Goal: Task Accomplishment & Management: Use online tool/utility

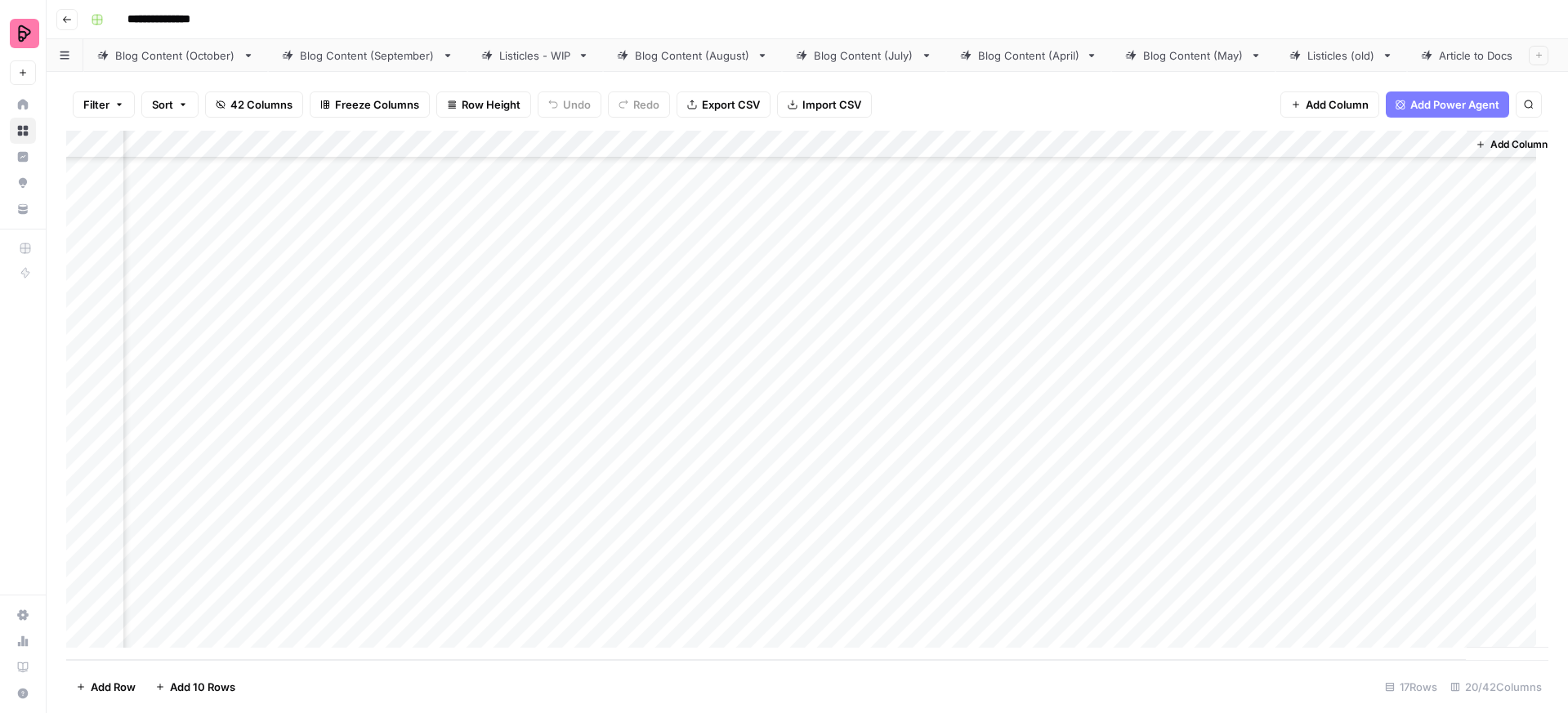
scroll to position [259, 1950]
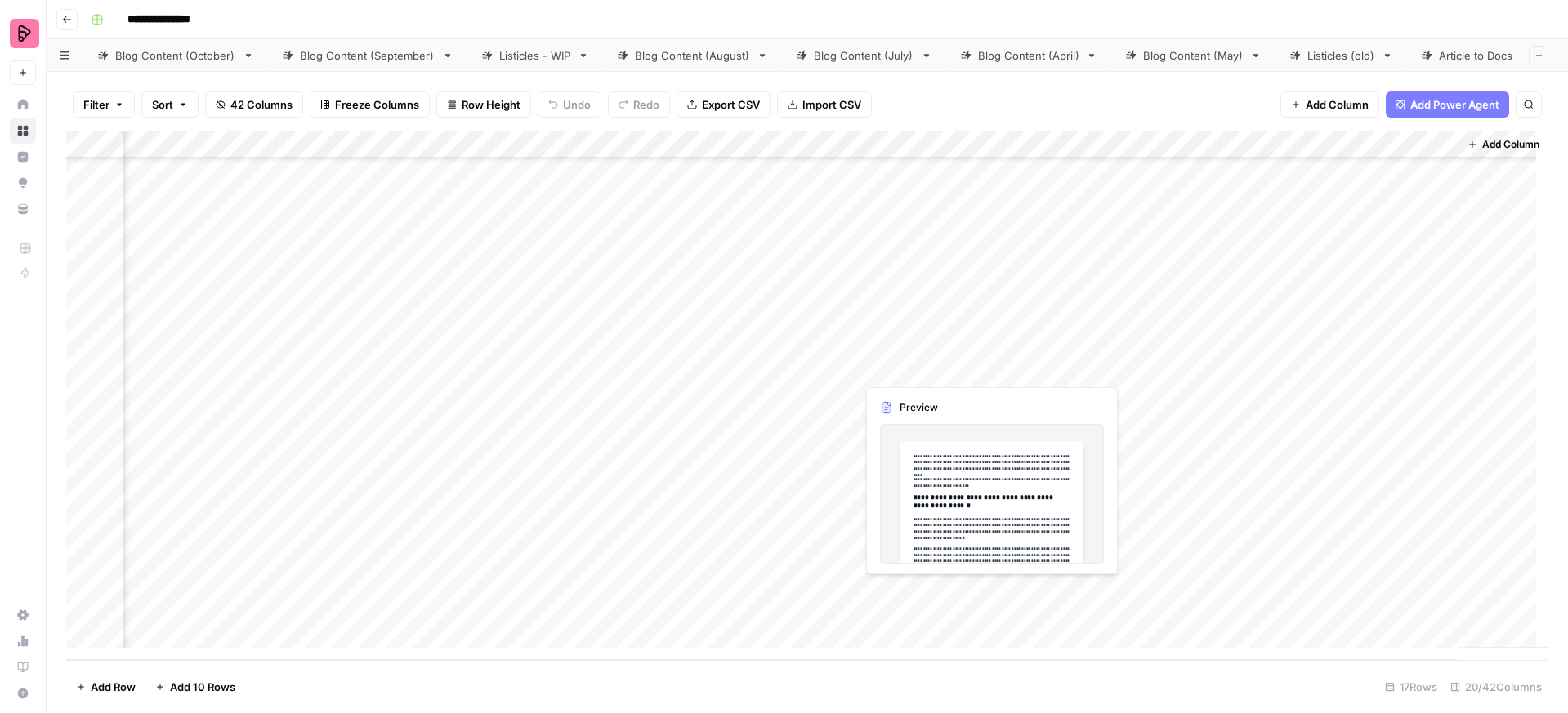
click at [972, 589] on div "Add Column" at bounding box center [807, 395] width 1481 height 529
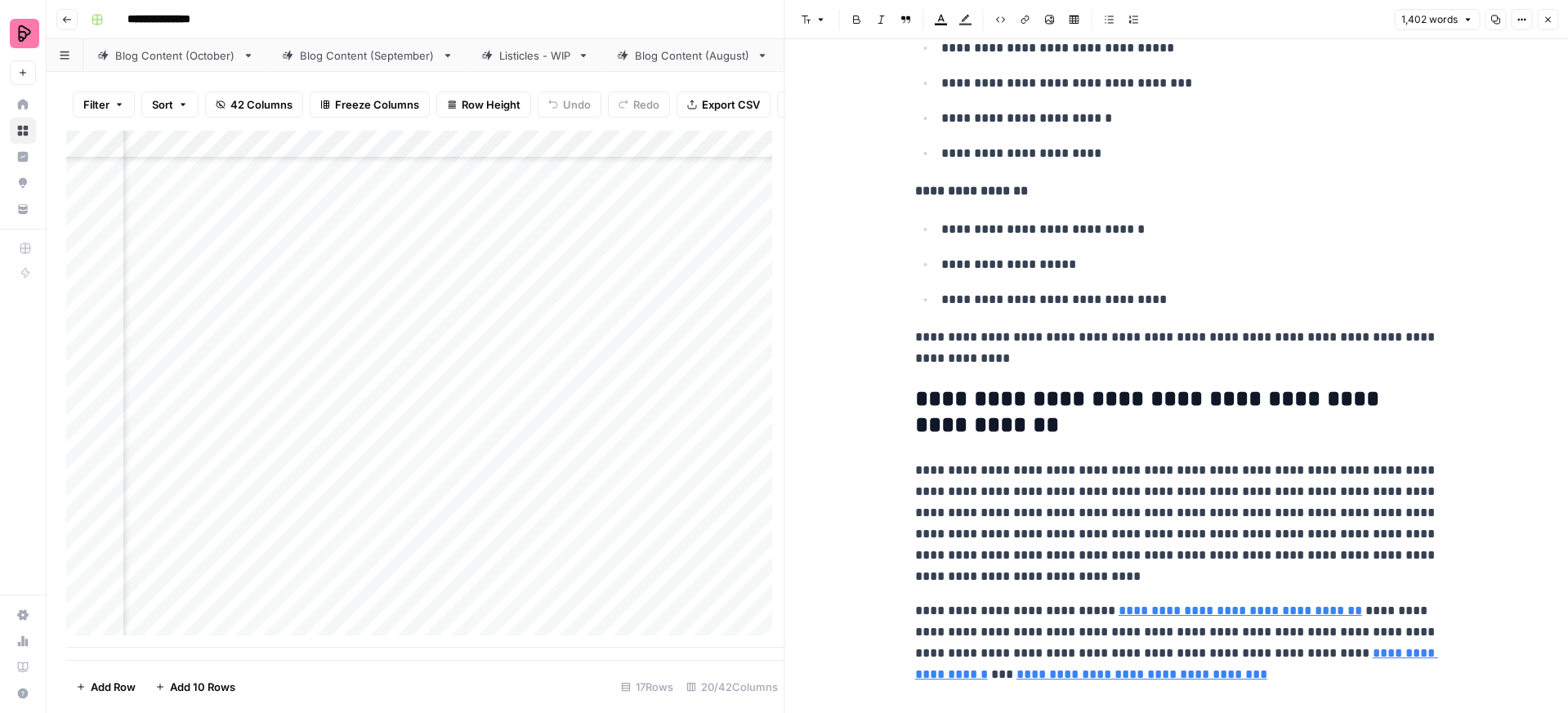
scroll to position [4336, 0]
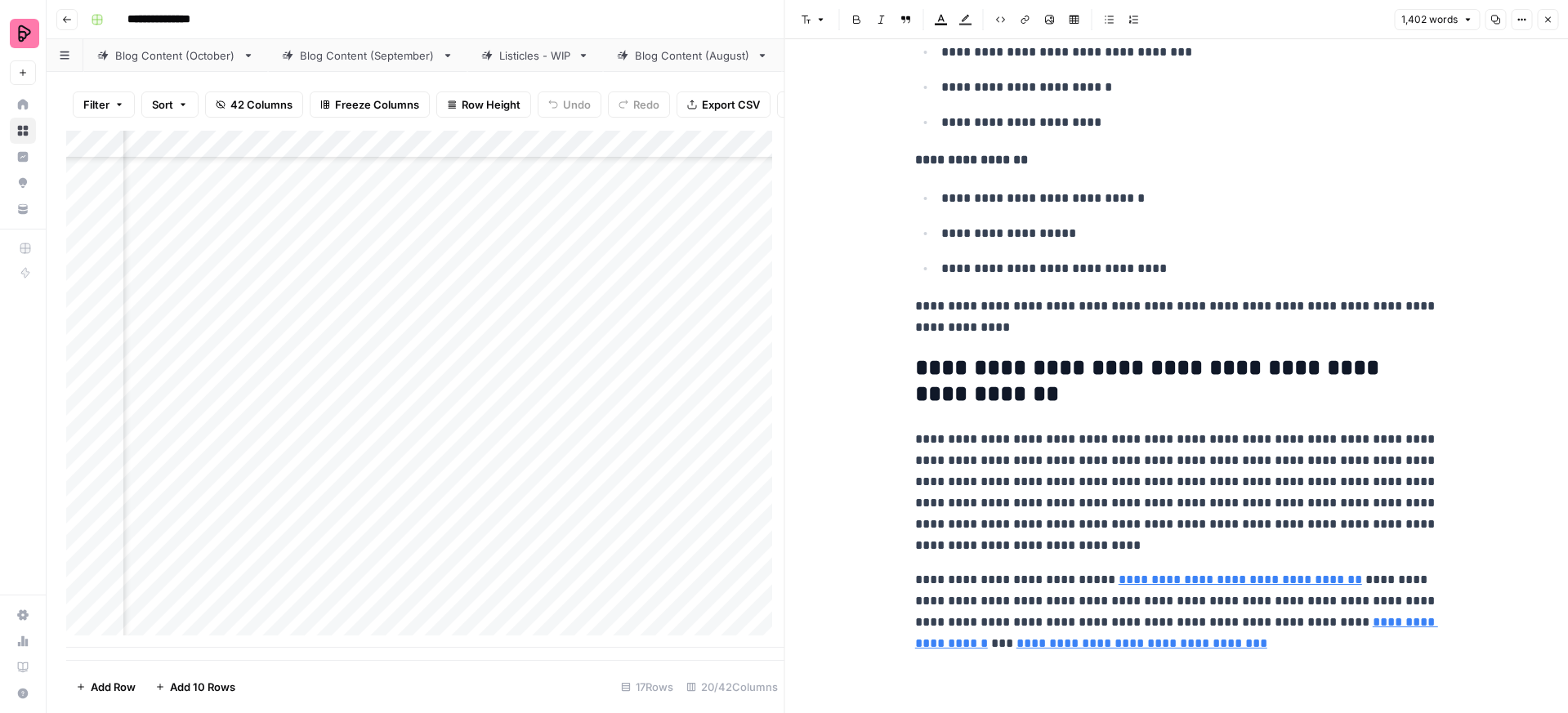
click at [714, 519] on div "Add Column" at bounding box center [424, 389] width 718 height 517
click at [1538, 19] on button "Close" at bounding box center [1547, 20] width 22 height 22
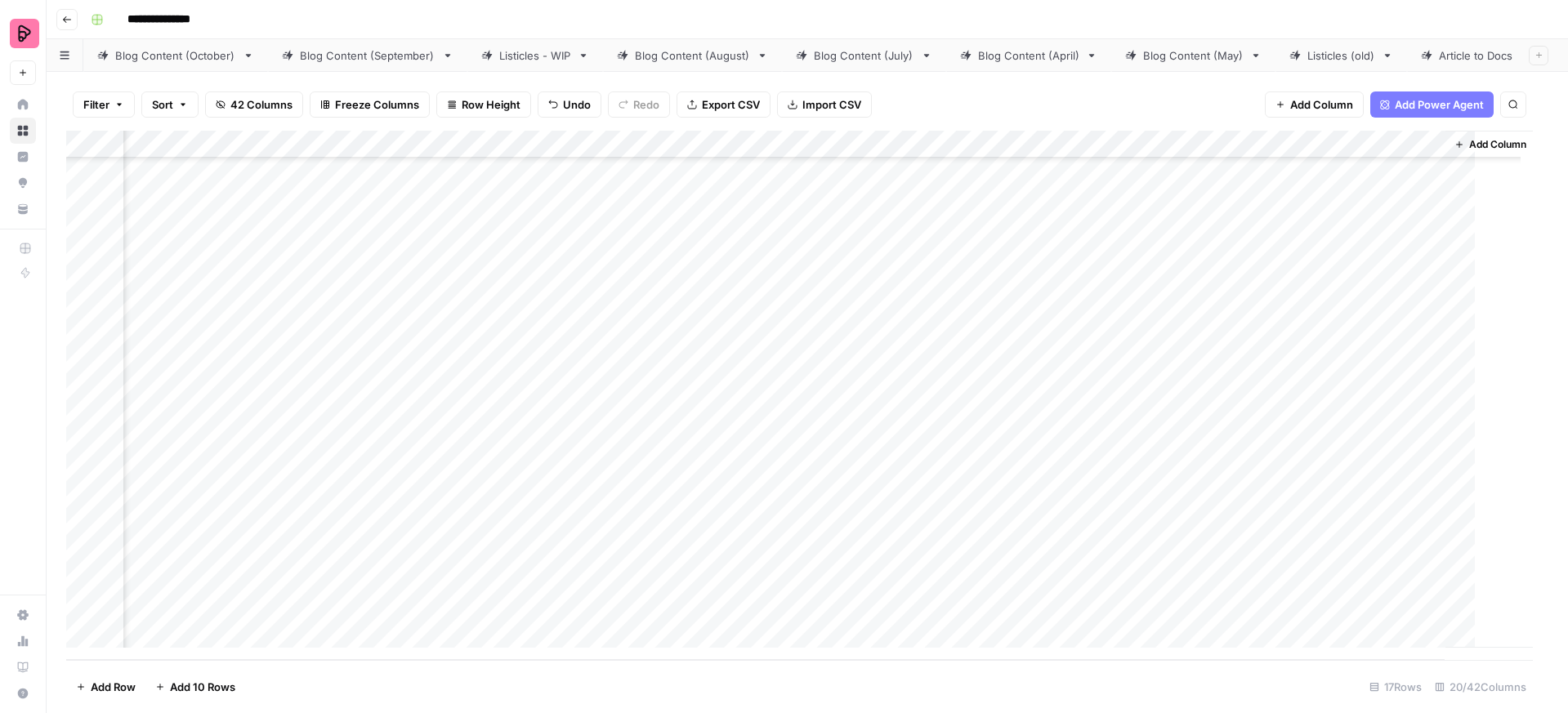
scroll to position [259, 1930]
click at [849, 295] on div "Add Column" at bounding box center [807, 395] width 1481 height 529
click at [78, 303] on div "Add Column" at bounding box center [807, 395] width 1481 height 529
click at [117, 690] on span "Delete 1 Row" at bounding box center [108, 687] width 66 height 16
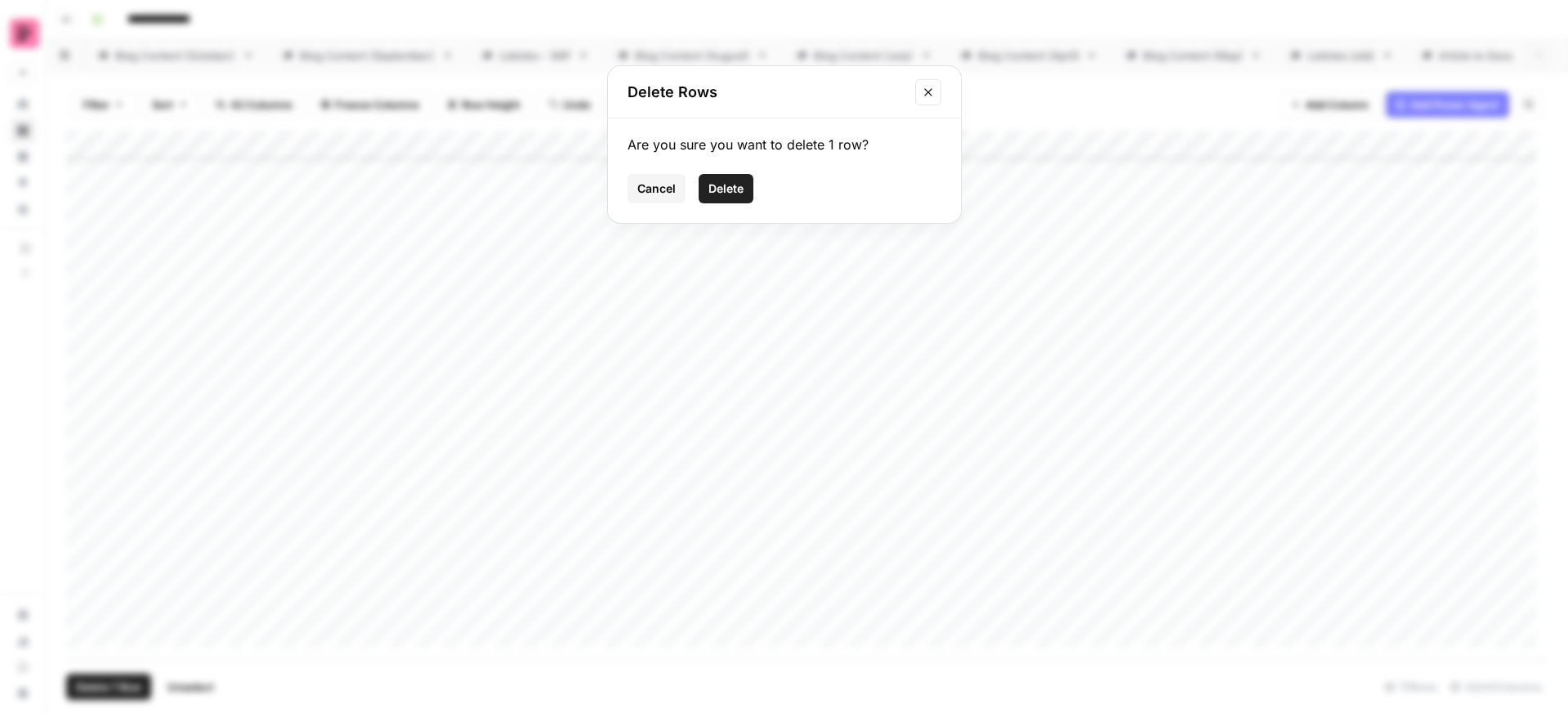
click at [729, 193] on span "Delete" at bounding box center [725, 188] width 35 height 16
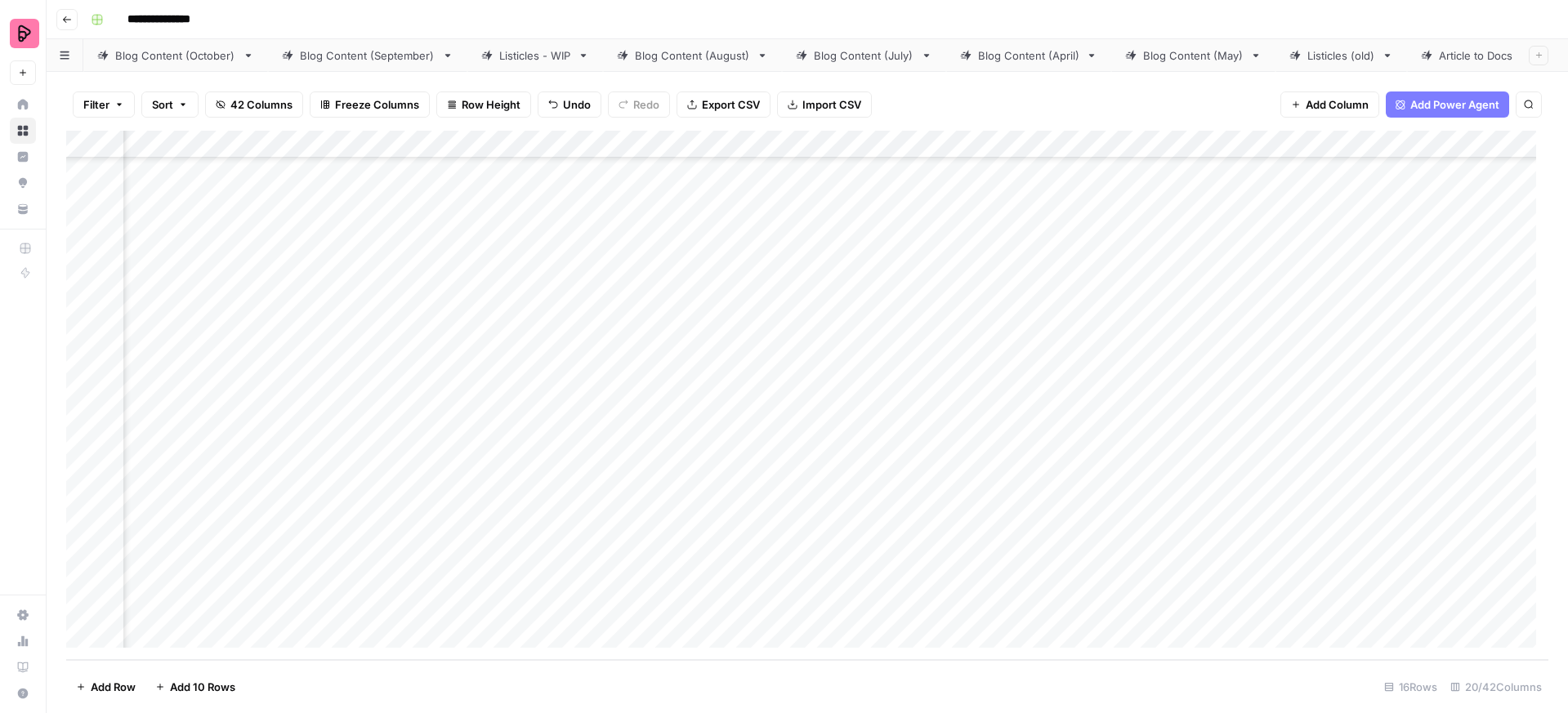
scroll to position [216, 1950]
click at [964, 379] on div "Add Column" at bounding box center [807, 395] width 1481 height 529
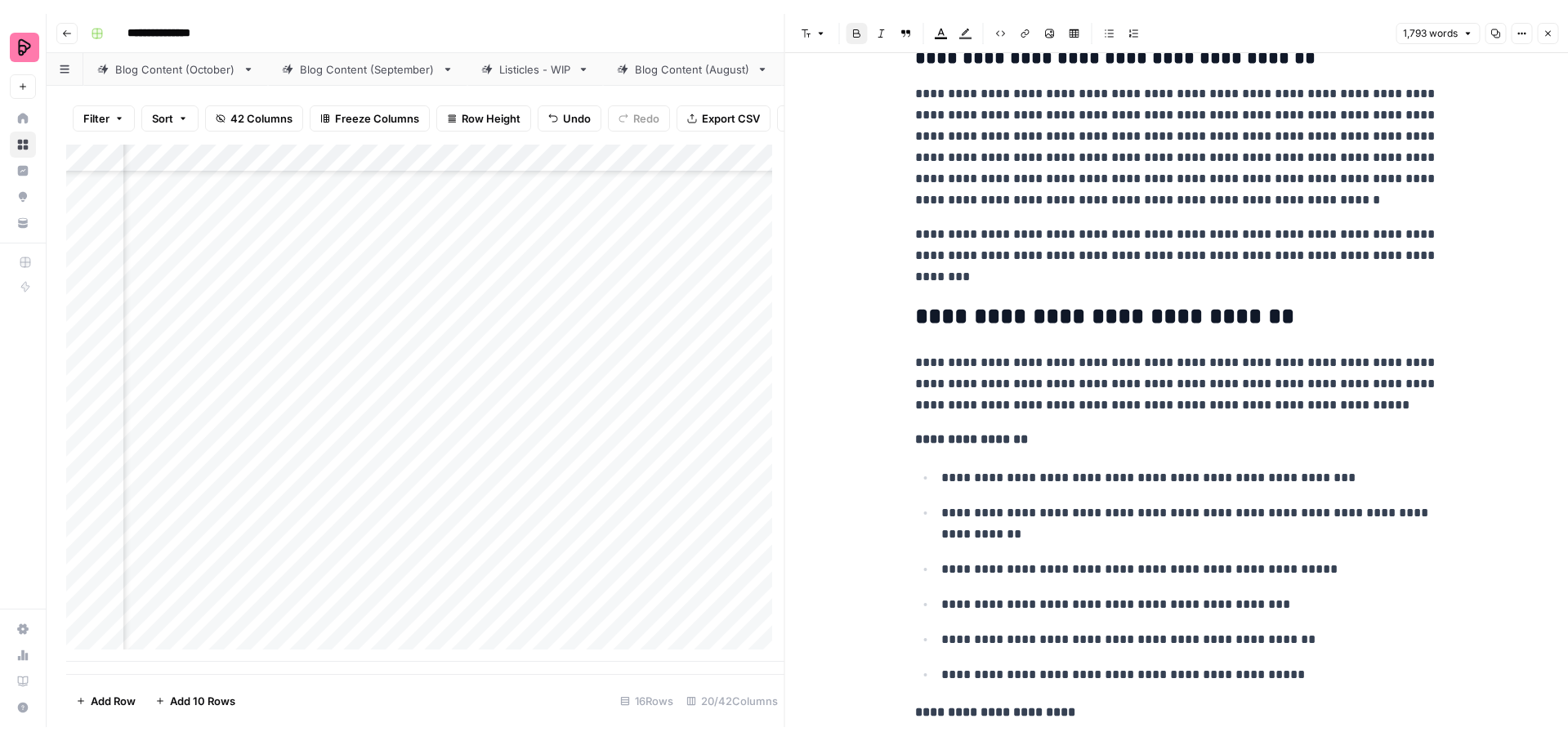
scroll to position [5342, 0]
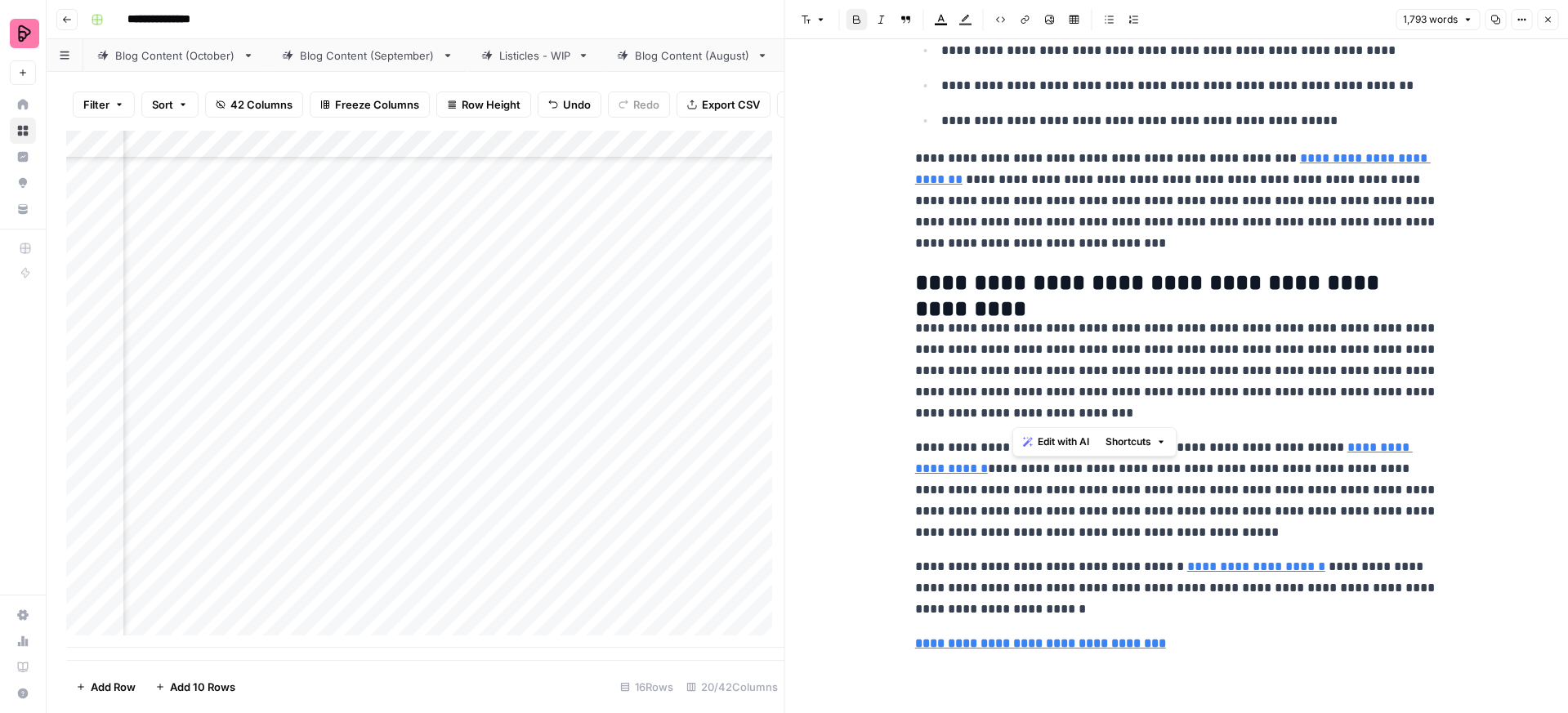
drag, startPoint x: 1076, startPoint y: 372, endPoint x: 1026, endPoint y: 406, distance: 60.5
click at [1026, 406] on p "**********" at bounding box center [1176, 371] width 523 height 106
copy p "**********"
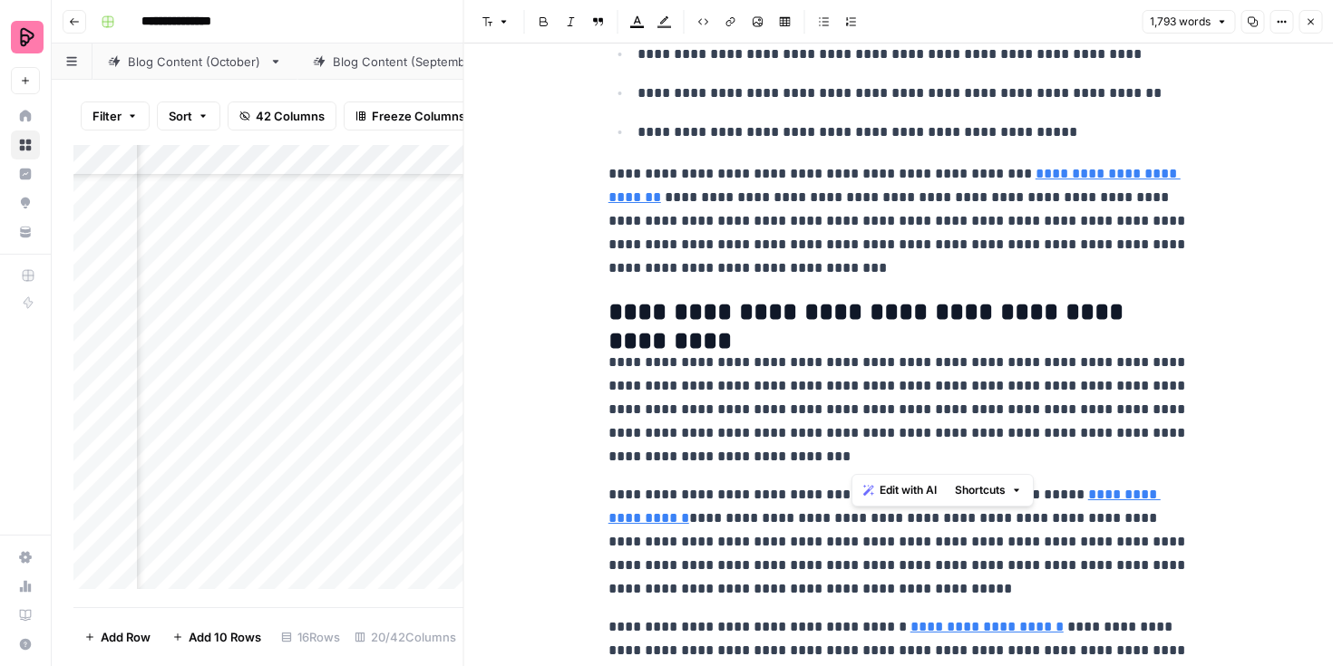
click at [1305, 29] on button "Close" at bounding box center [1310, 22] width 24 height 24
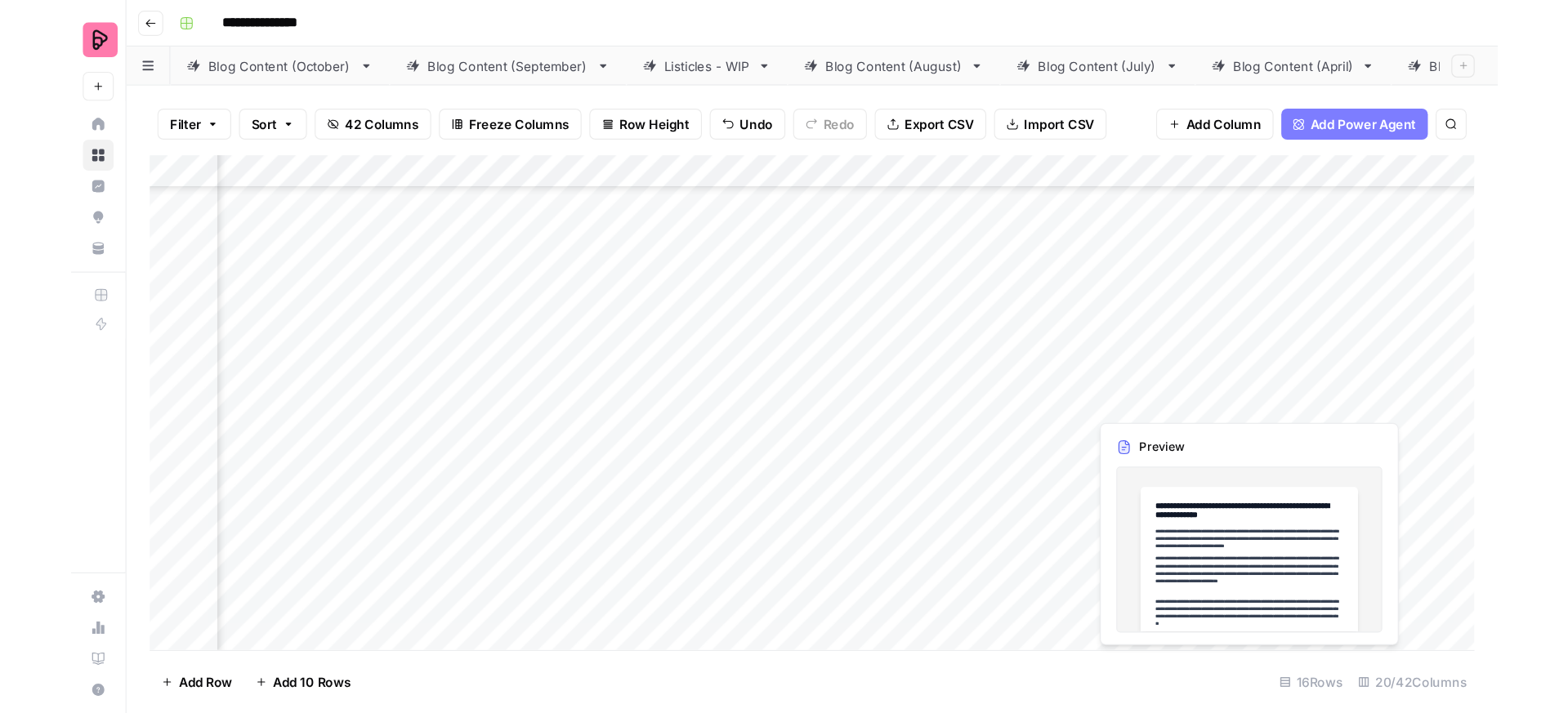
scroll to position [0, 1950]
